Goal: Task Accomplishment & Management: Use online tool/utility

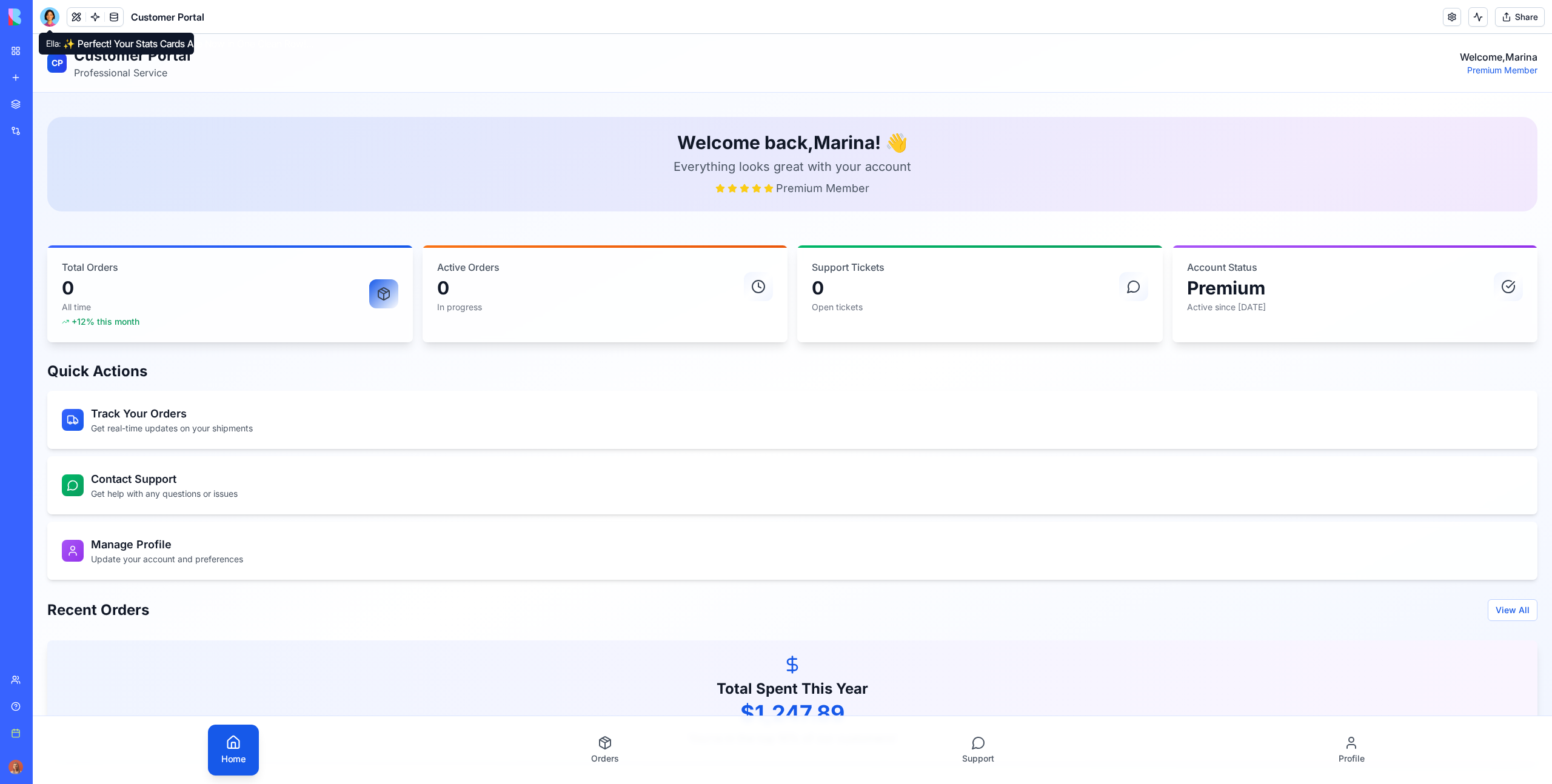
click at [43, 15] on div at bounding box center [49, 16] width 19 height 19
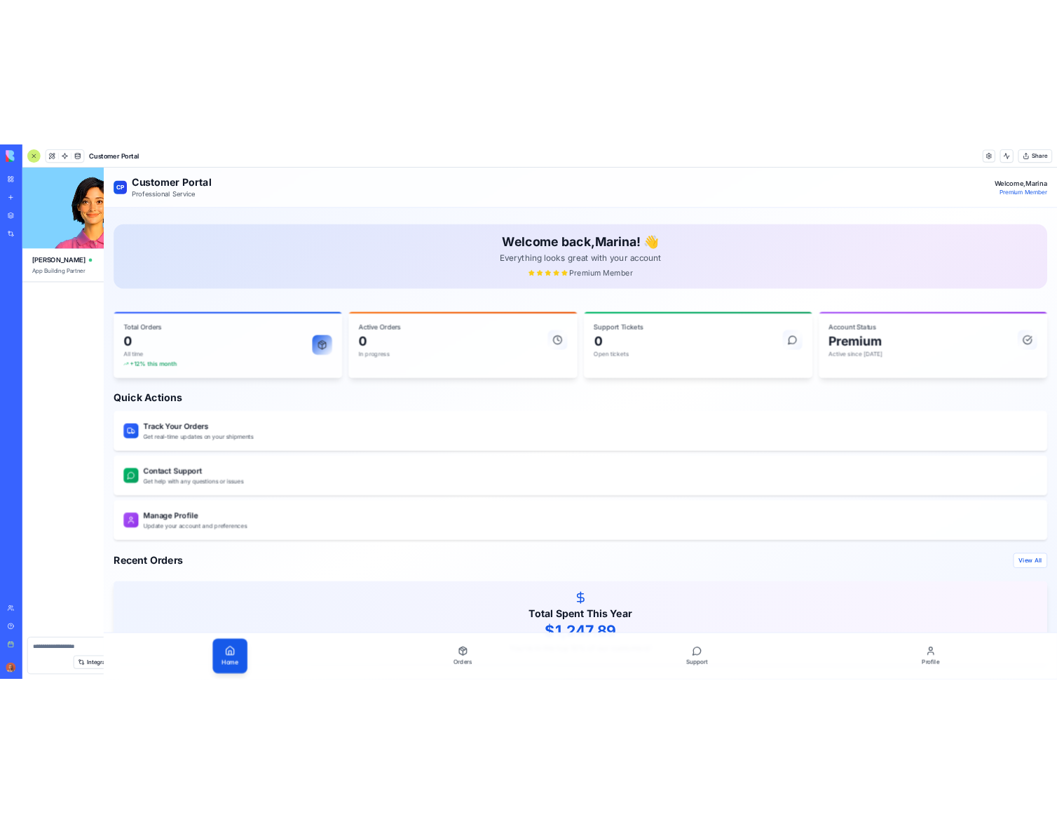
scroll to position [1818, 0]
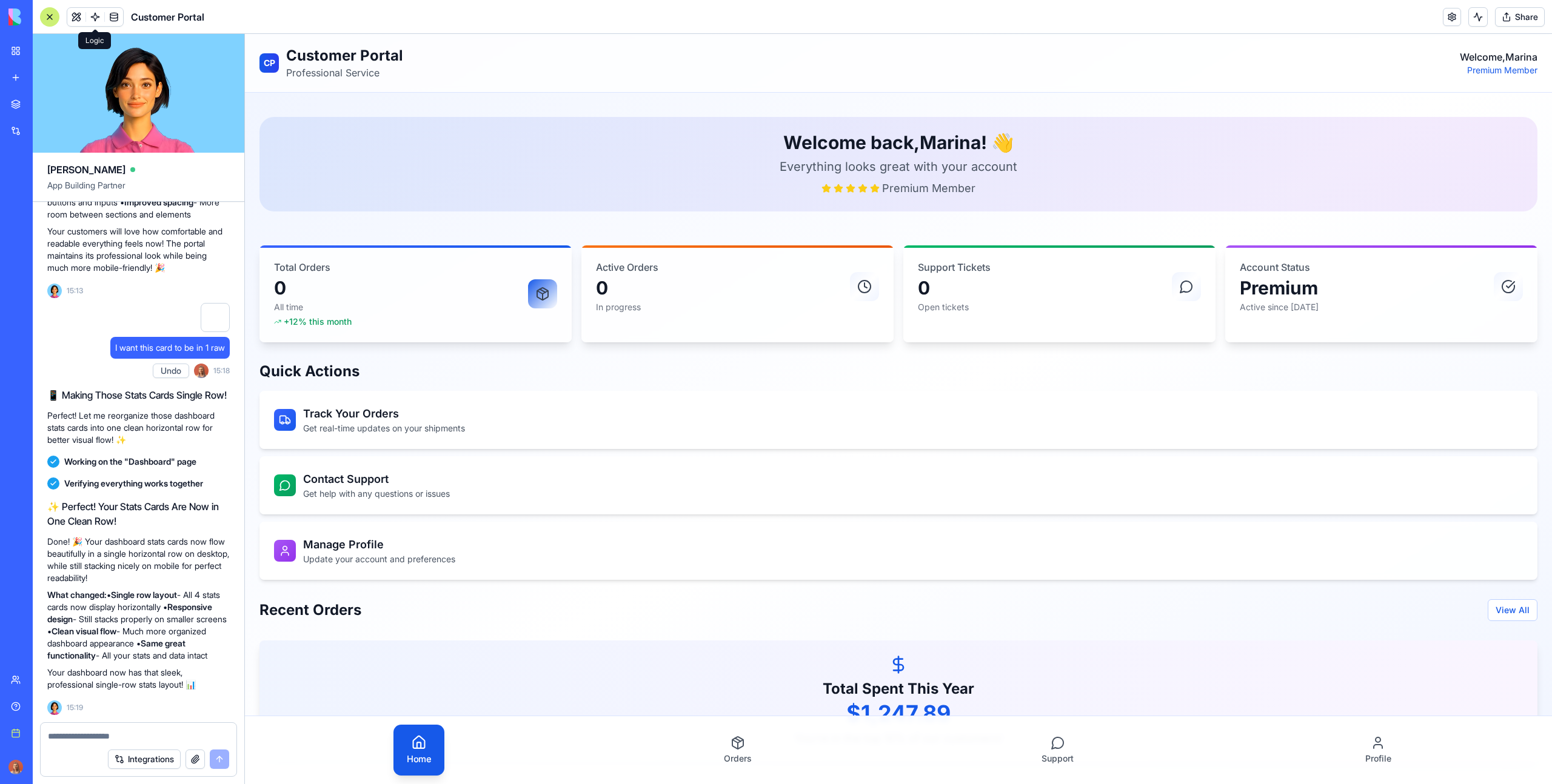
click at [95, 12] on link at bounding box center [95, 16] width 18 height 18
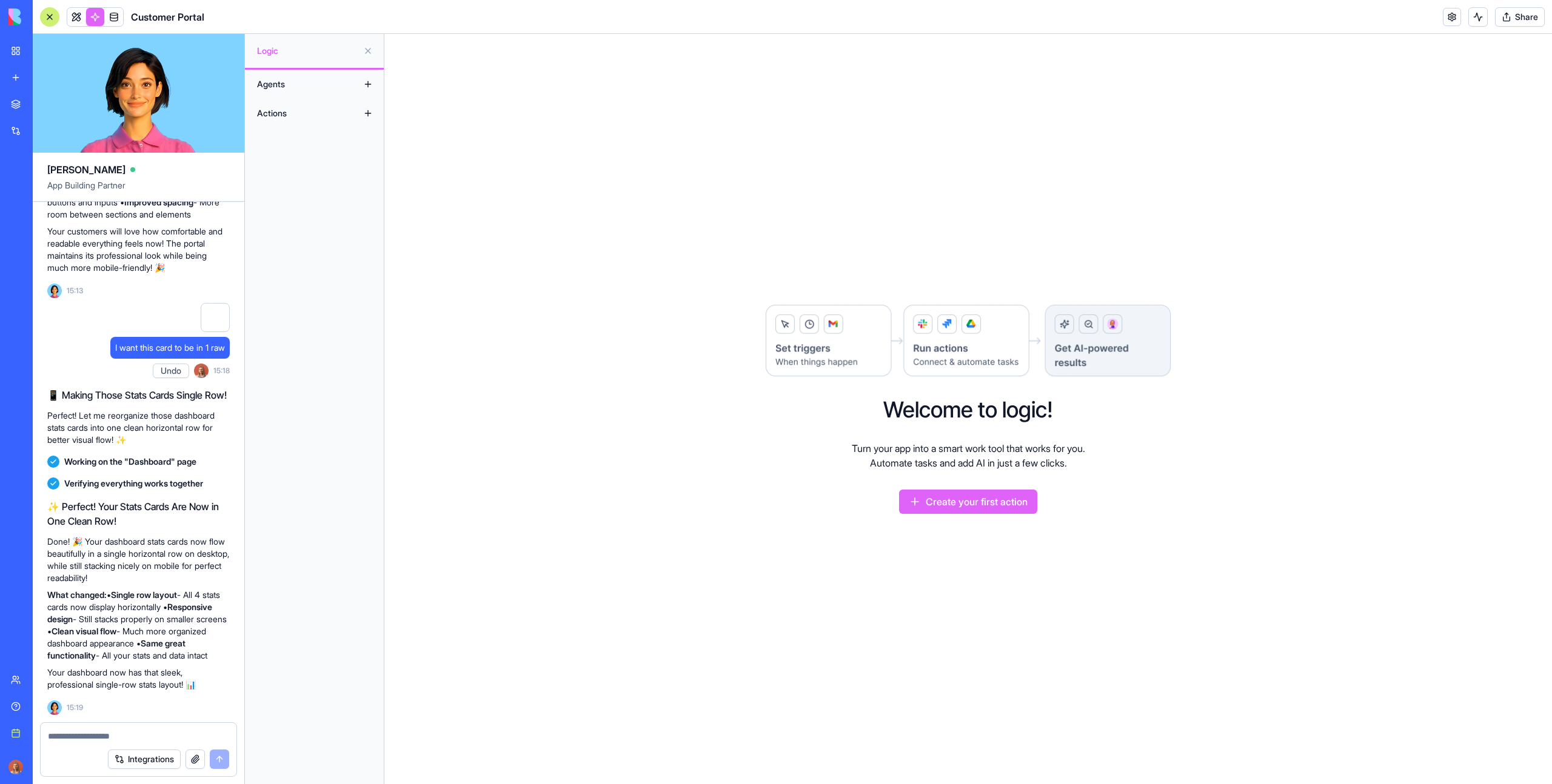
click at [368, 112] on button at bounding box center [367, 113] width 19 height 19
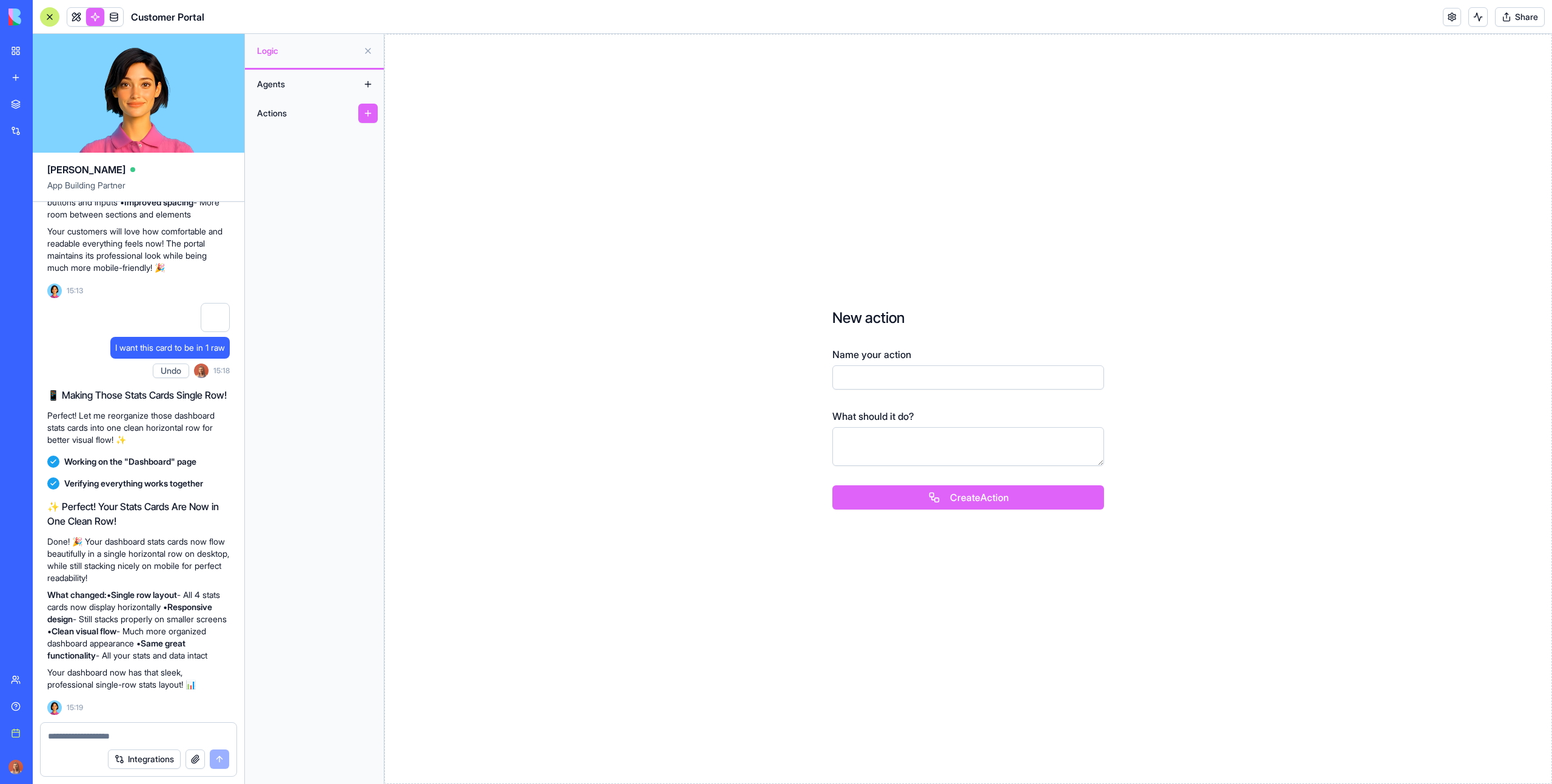
click at [368, 112] on button at bounding box center [367, 113] width 19 height 19
click at [374, 113] on button at bounding box center [367, 113] width 19 height 19
click at [301, 112] on div "Actions" at bounding box center [299, 113] width 97 height 19
click at [48, 20] on div at bounding box center [49, 16] width 19 height 19
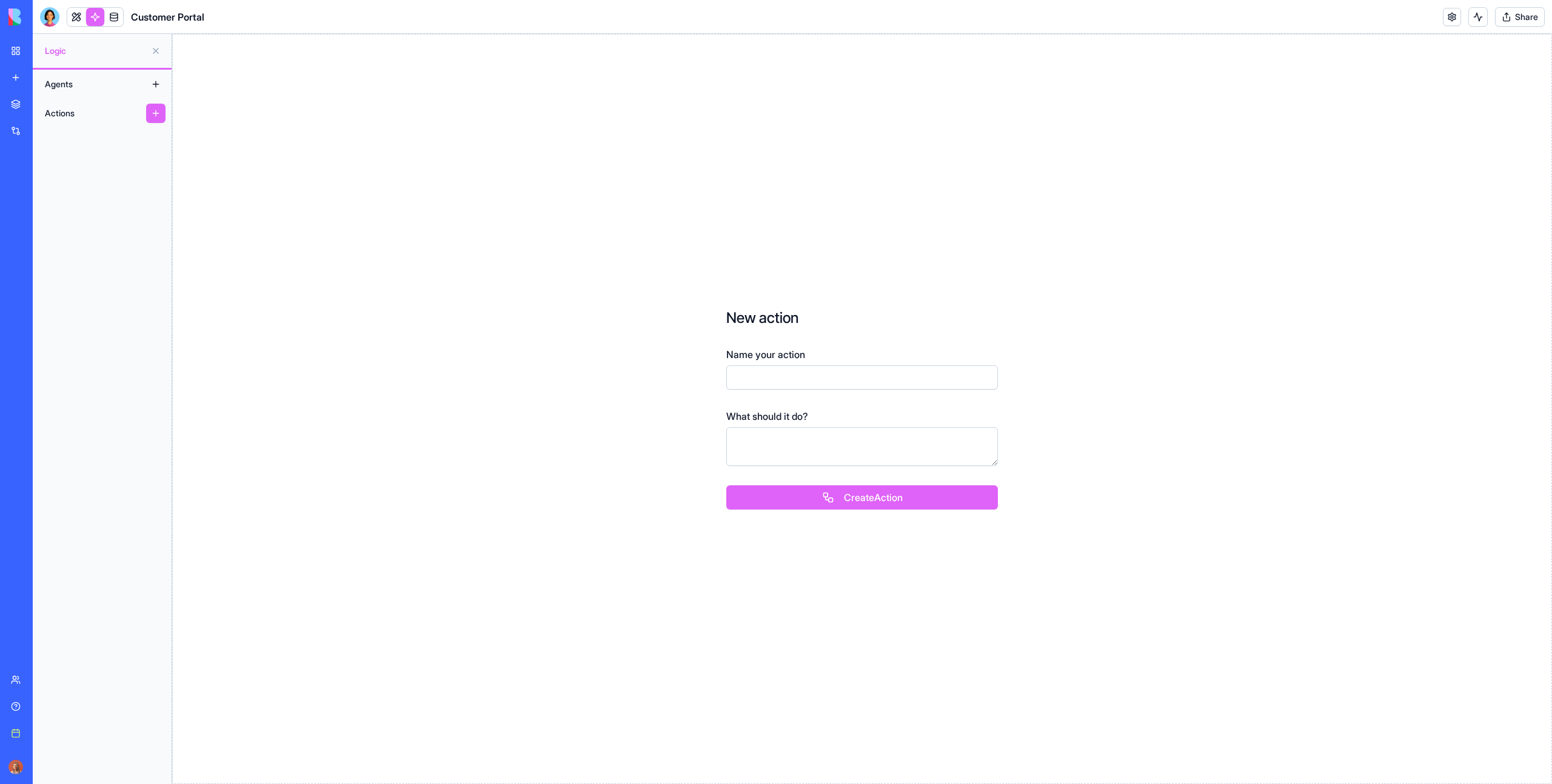
click at [158, 112] on button at bounding box center [156, 113] width 19 height 19
click at [780, 379] on input "Name your action" at bounding box center [862, 378] width 271 height 24
type input "**********"
click at [820, 437] on textarea at bounding box center [862, 446] width 271 height 39
type textarea "**********"
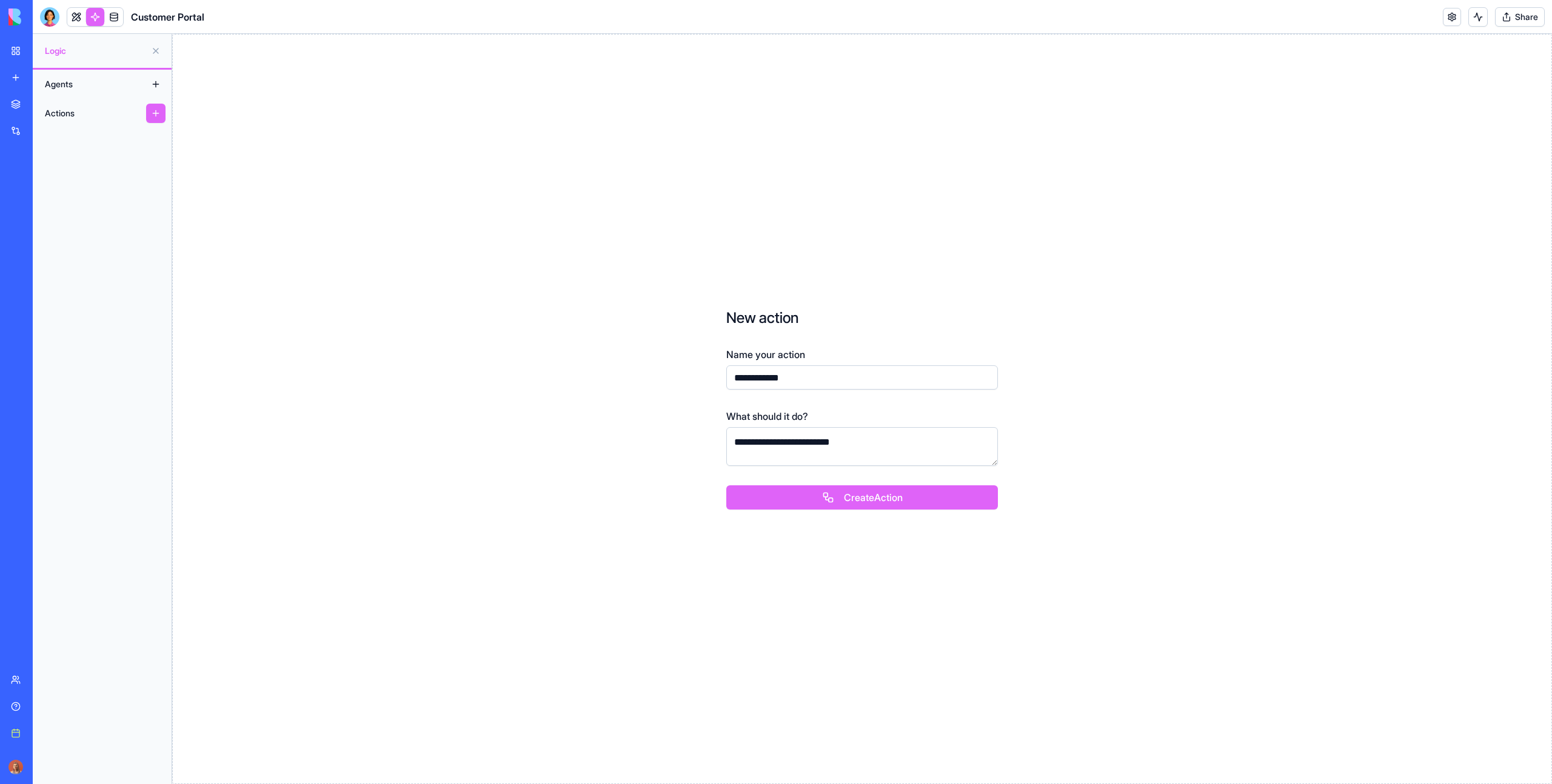
click at [820, 494] on button "Create Action" at bounding box center [862, 498] width 271 height 24
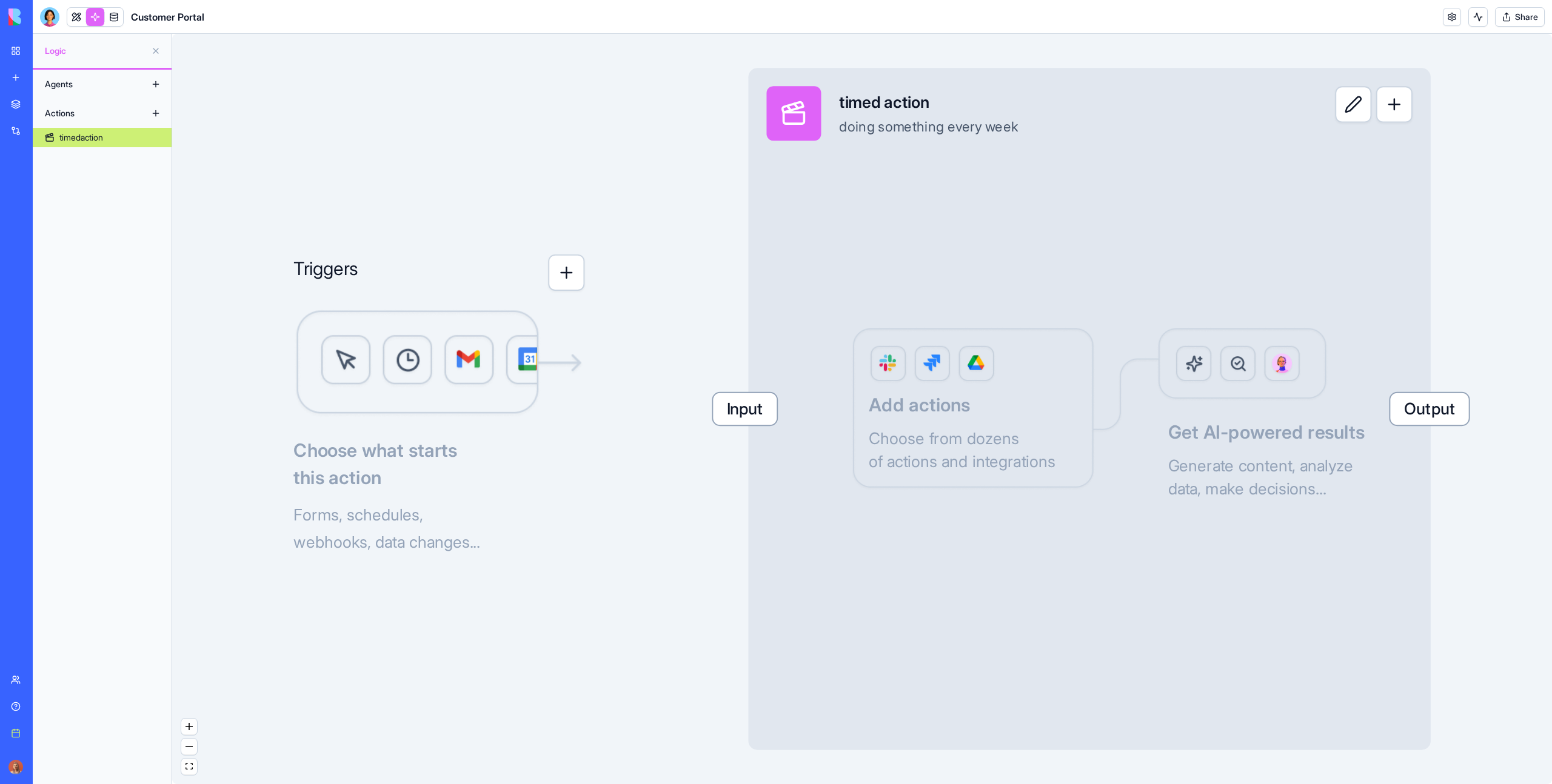
click at [574, 275] on button "button" at bounding box center [566, 272] width 36 height 36
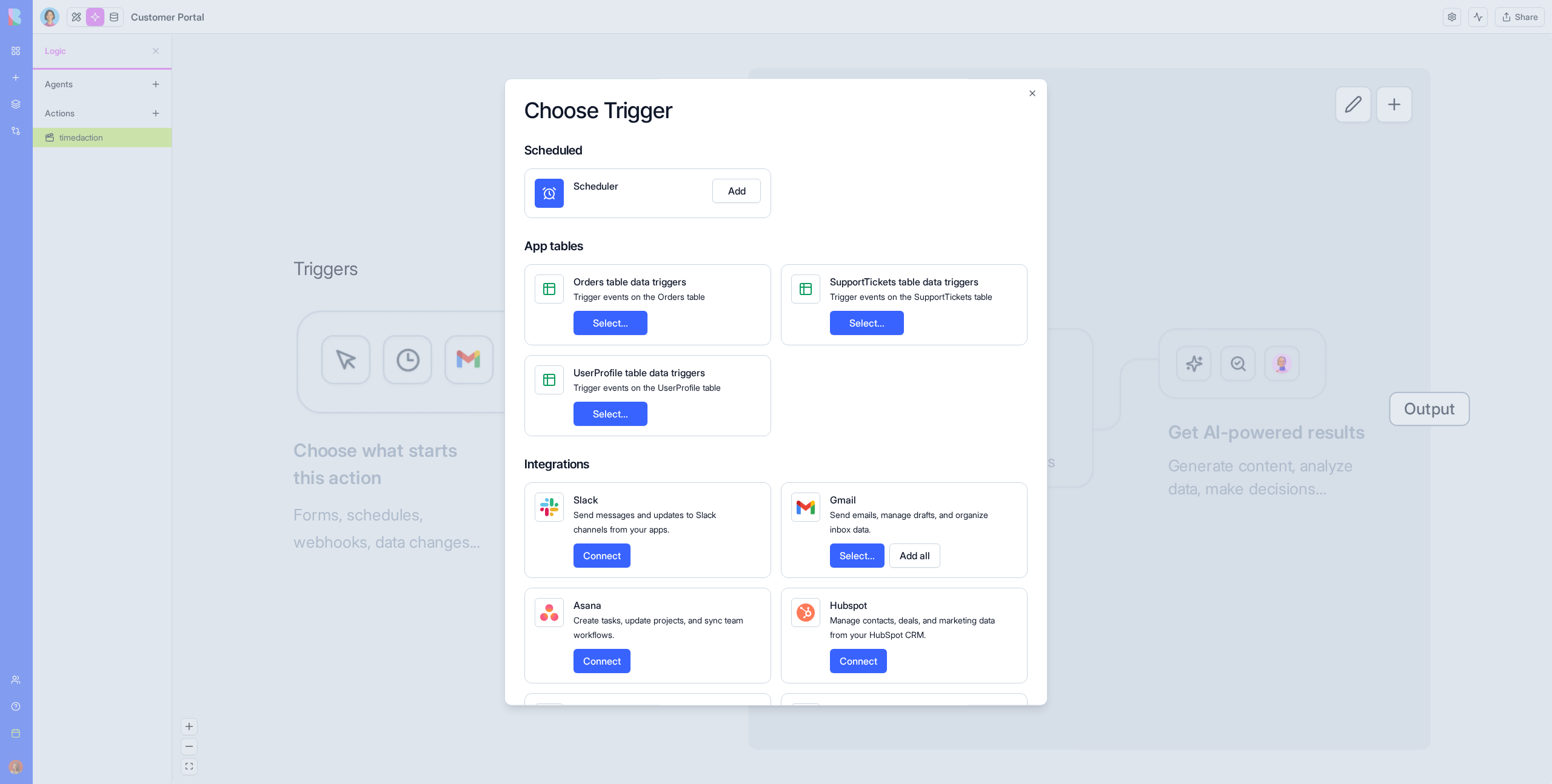
click at [1251, 281] on div at bounding box center [776, 392] width 1552 height 784
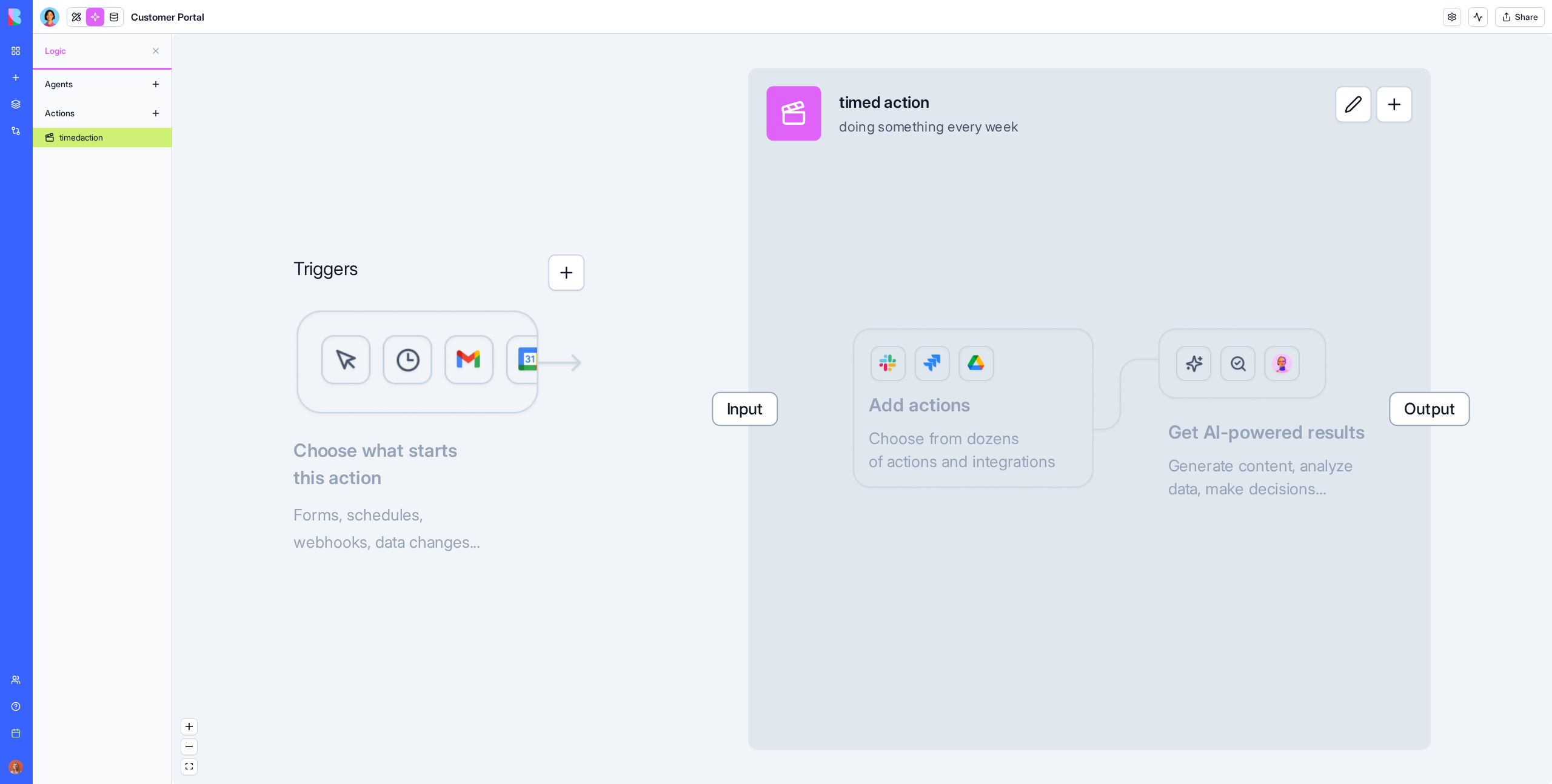
click at [571, 285] on button "button" at bounding box center [566, 272] width 36 height 36
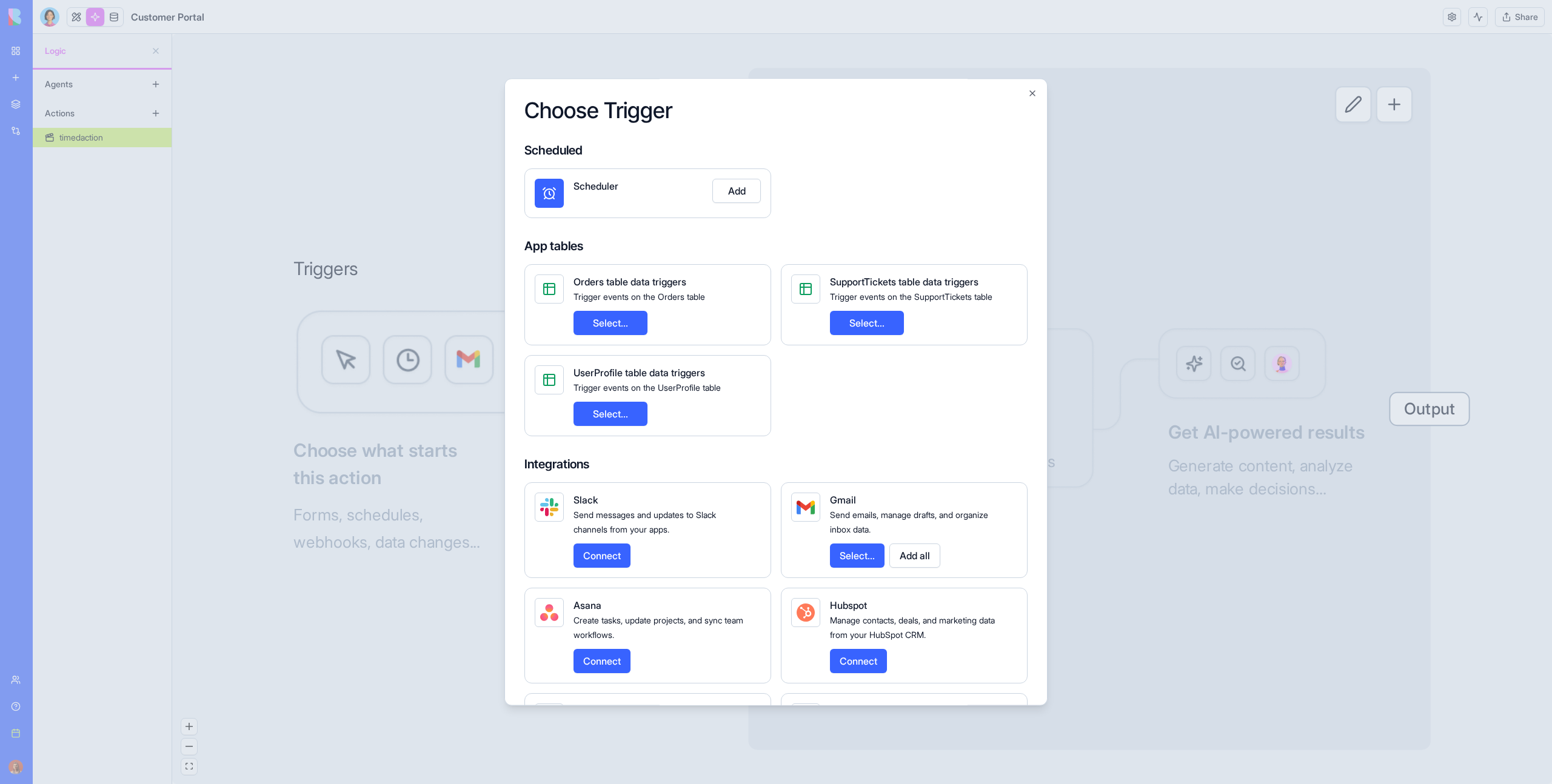
click at [731, 186] on button "Add" at bounding box center [737, 191] width 48 height 24
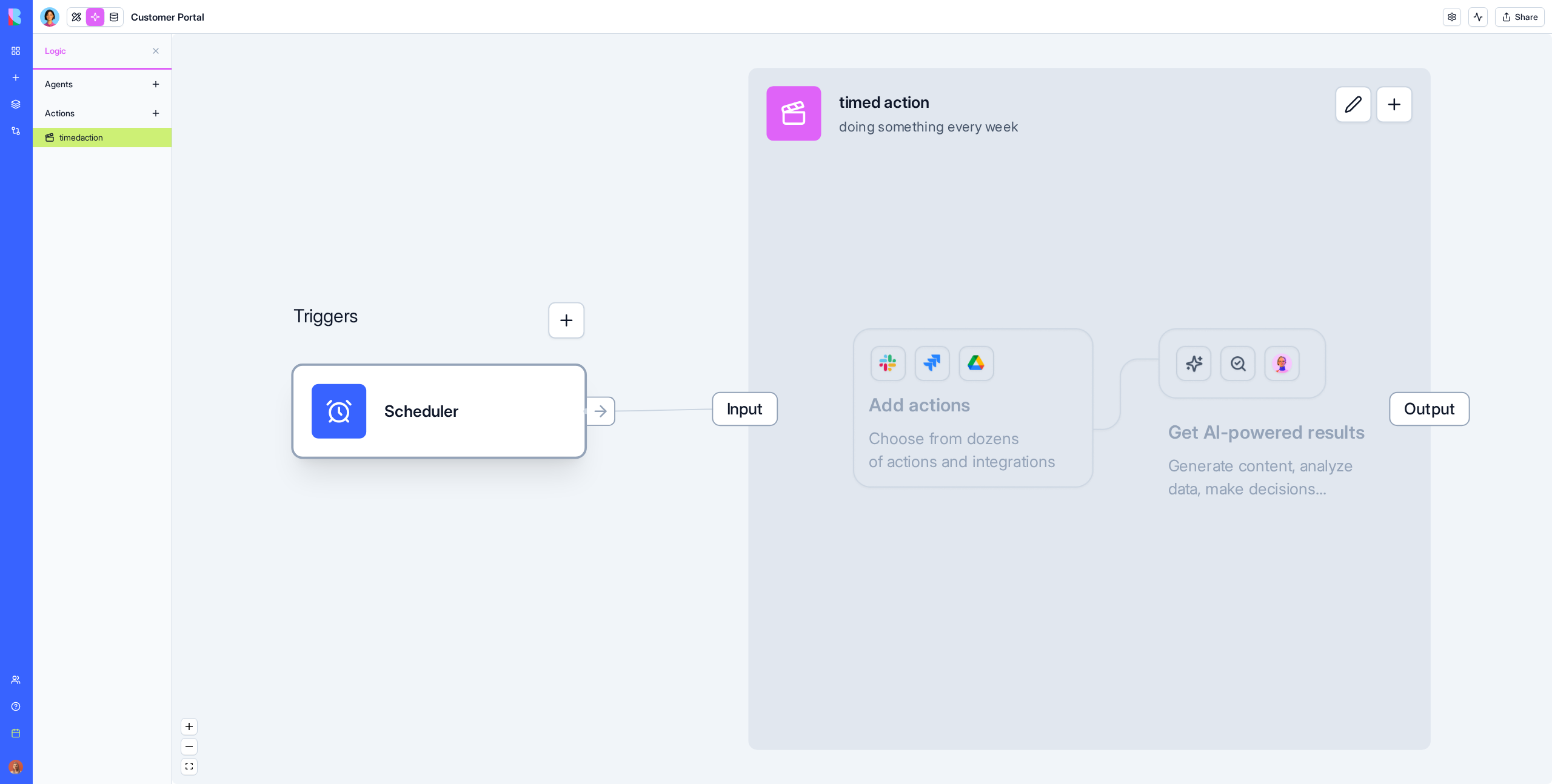
click at [421, 405] on div "Scheduler" at bounding box center [422, 411] width 74 height 23
